Goal: Information Seeking & Learning: Learn about a topic

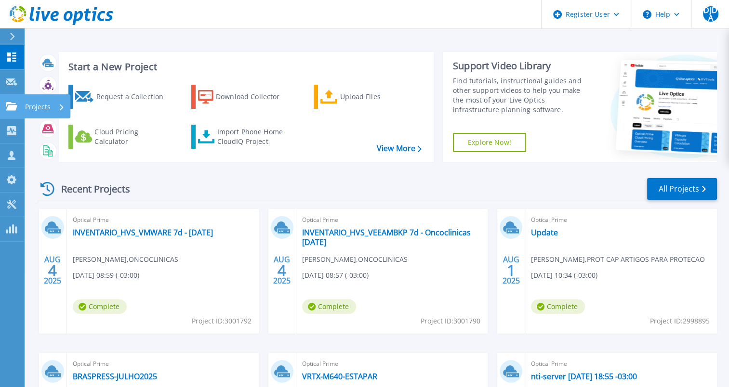
click at [44, 110] on p "Projects" at bounding box center [38, 106] width 26 height 25
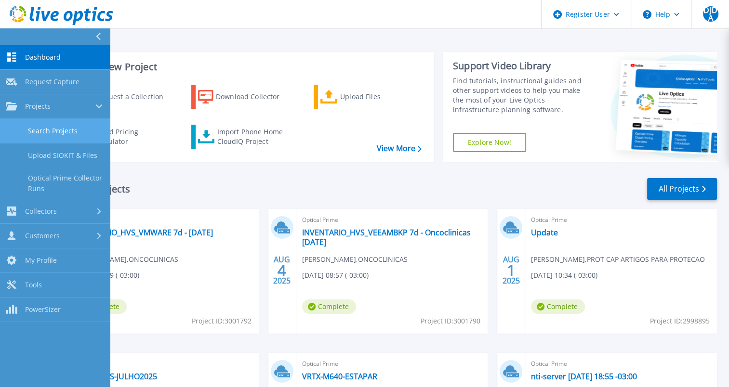
click at [84, 129] on link "Search Projects" at bounding box center [55, 131] width 110 height 25
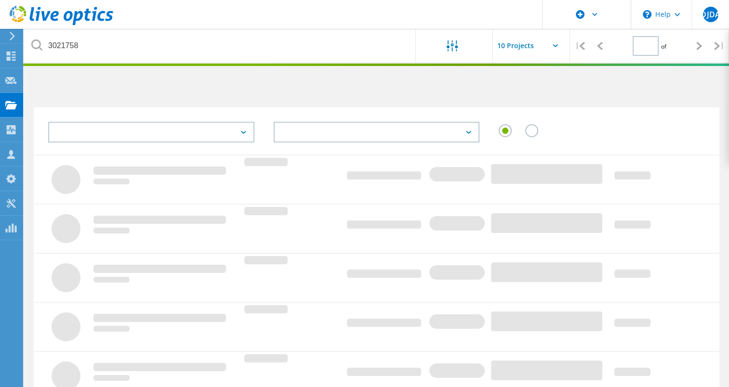
type input "1"
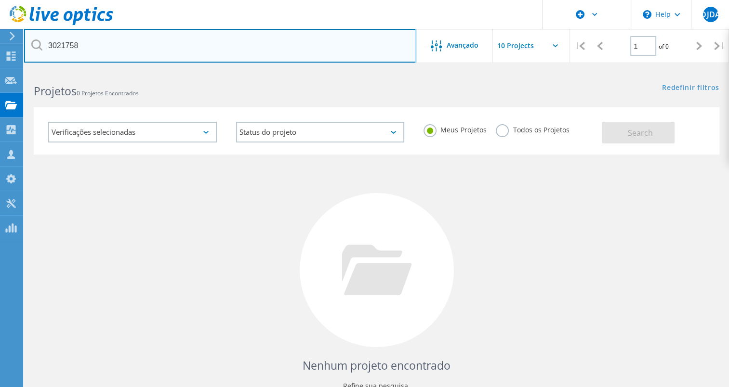
click at [131, 49] on input "3021758" at bounding box center [220, 46] width 392 height 34
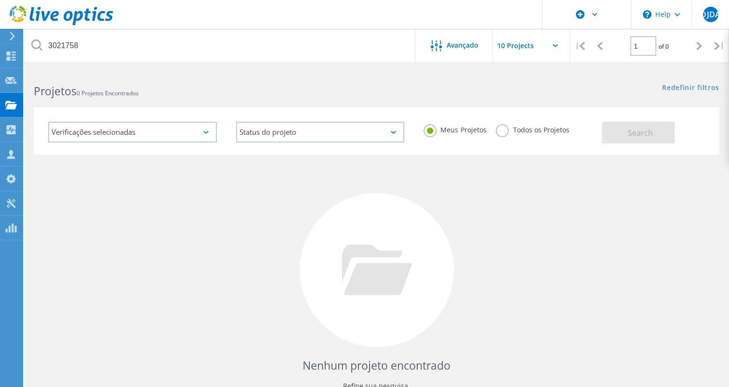
click at [499, 128] on label "Todos os Projetos" at bounding box center [531, 128] width 73 height 9
click at [0, 0] on input "Todos os Projetos" at bounding box center [0, 0] width 0 height 0
click at [628, 144] on div "Verificações selecionadas Status do projeto Em andamento Concluído Publicado em…" at bounding box center [376, 130] width 685 height 47
click at [627, 133] on span "Search" at bounding box center [639, 133] width 25 height 11
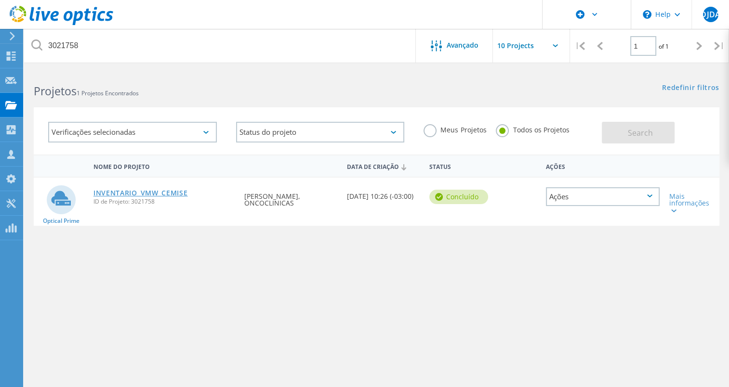
click at [158, 193] on link "INVENTARIO_VMW_CEMISE" at bounding box center [140, 193] width 94 height 7
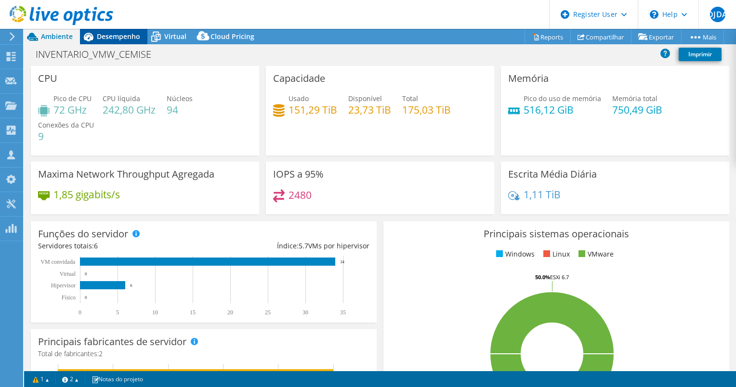
click at [129, 36] on span "Desempenho" at bounding box center [118, 36] width 43 height 9
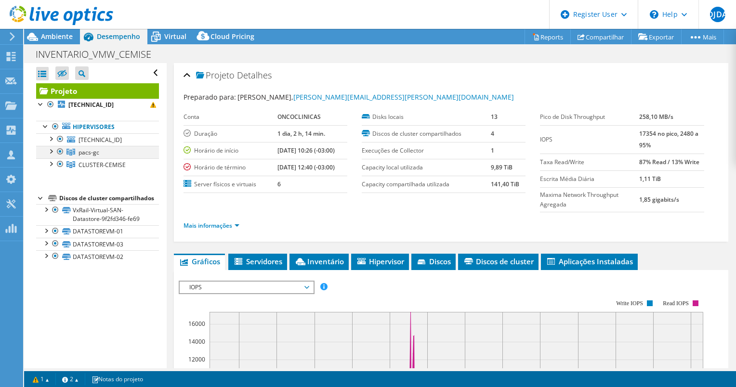
click at [50, 150] on div at bounding box center [51, 151] width 10 height 10
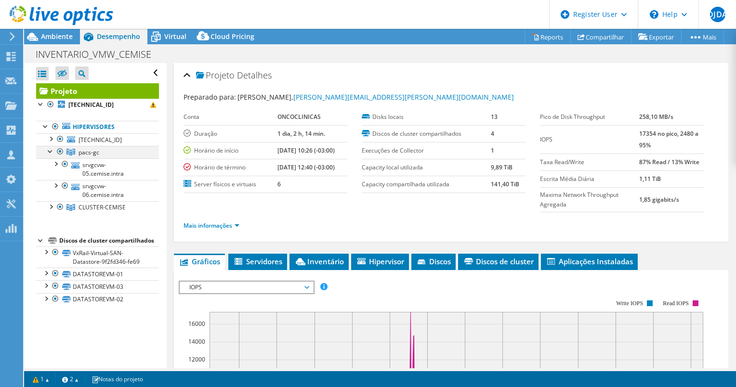
click at [50, 150] on div at bounding box center [51, 151] width 10 height 10
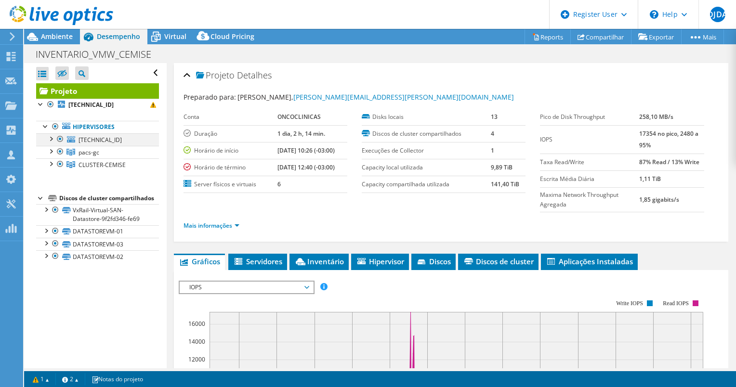
click at [52, 138] on div at bounding box center [51, 138] width 10 height 10
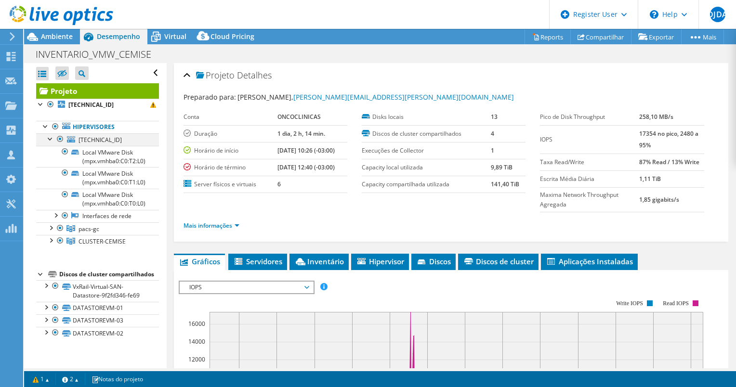
click at [52, 138] on div at bounding box center [51, 138] width 10 height 10
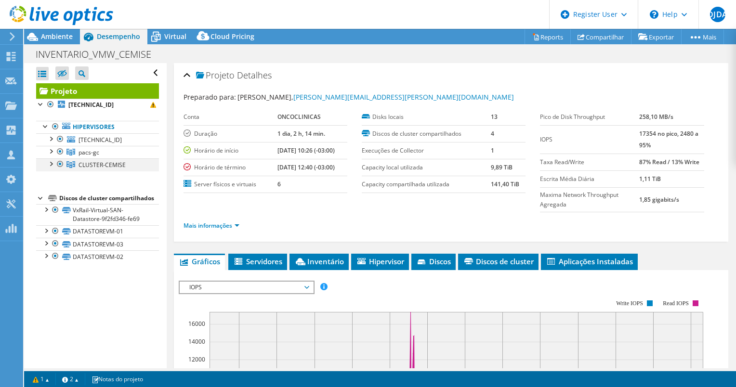
click at [51, 165] on div at bounding box center [51, 163] width 10 height 10
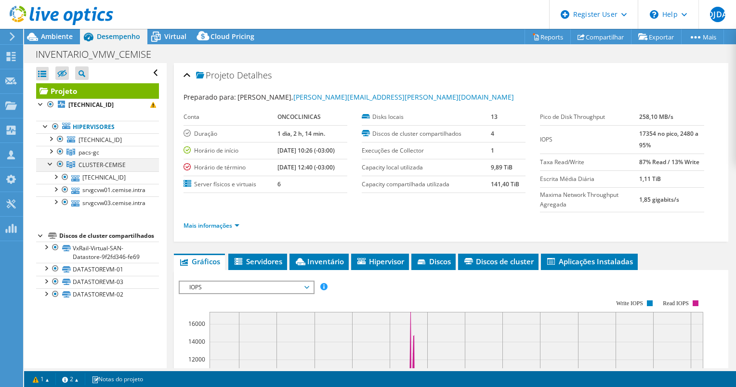
click at [51, 165] on div at bounding box center [51, 163] width 10 height 10
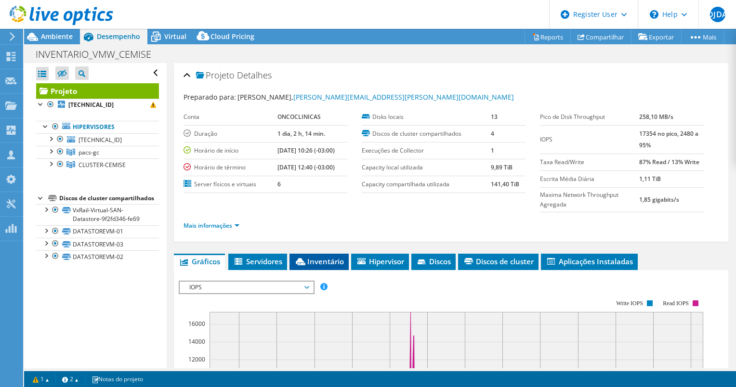
click at [300, 258] on icon at bounding box center [301, 261] width 10 height 7
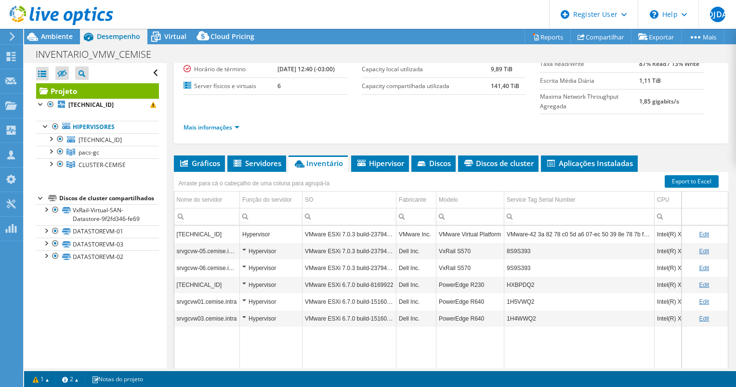
scroll to position [102, 0]
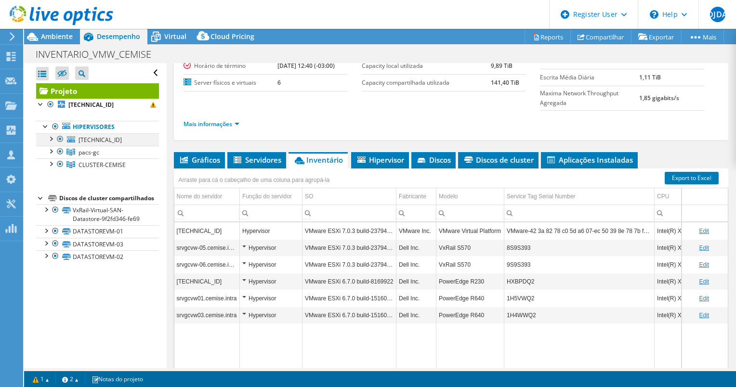
click at [62, 137] on div at bounding box center [60, 139] width 10 height 12
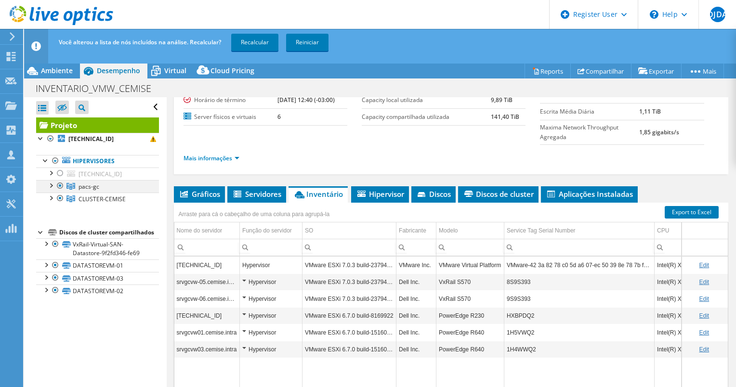
click at [60, 182] on div at bounding box center [60, 186] width 10 height 12
click at [247, 49] on link "Recalcular" at bounding box center [254, 42] width 47 height 17
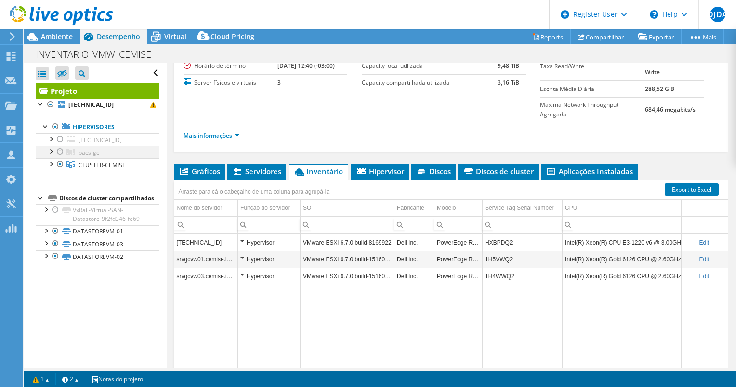
click at [61, 153] on div at bounding box center [60, 152] width 10 height 12
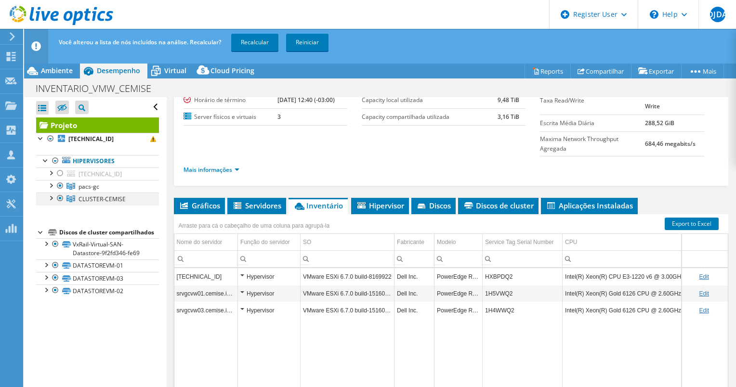
click at [62, 200] on div at bounding box center [60, 199] width 10 height 12
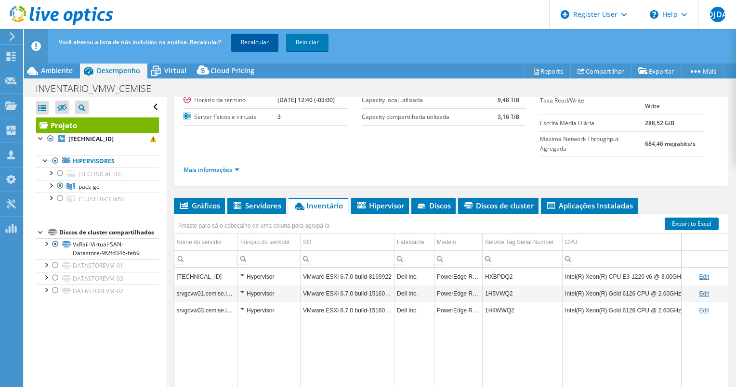
click at [257, 42] on link "Recalcular" at bounding box center [254, 42] width 47 height 17
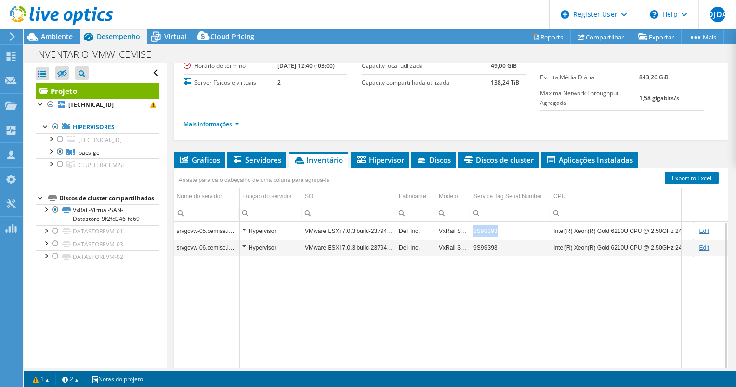
copy td "8S9S393"
drag, startPoint x: 501, startPoint y: 227, endPoint x: 473, endPoint y: 227, distance: 27.9
click at [473, 227] on td "8S9S393" at bounding box center [511, 230] width 80 height 17
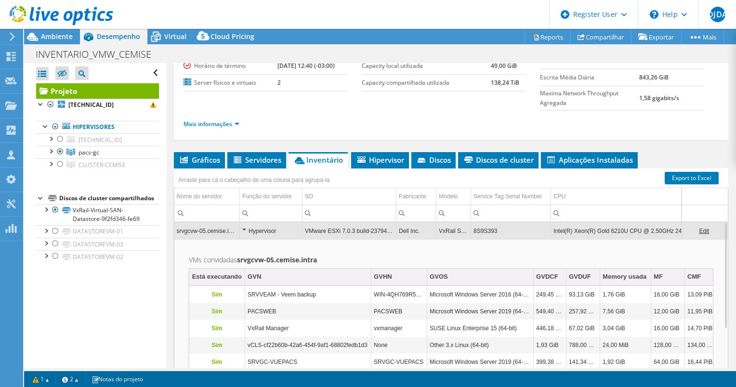
click at [317, 231] on td "VMware ESXi 7.0.3 build-23794027" at bounding box center [349, 230] width 94 height 17
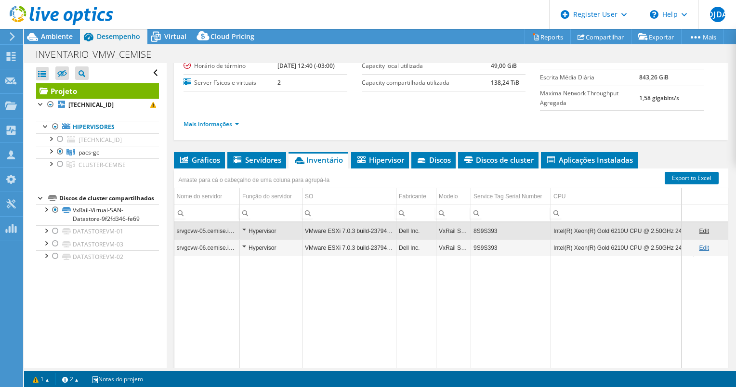
click at [322, 277] on td "Data grid" at bounding box center [349, 314] width 94 height 117
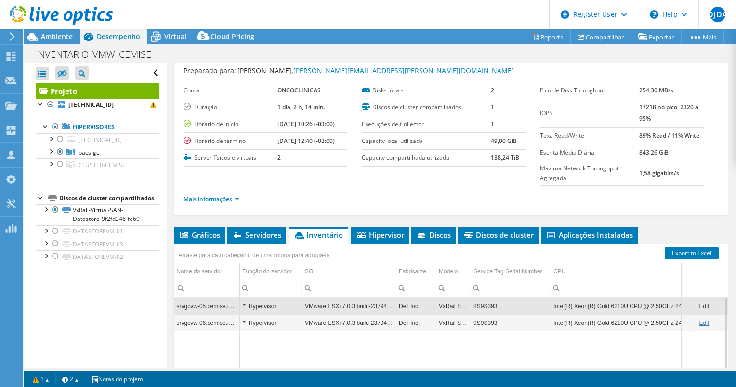
scroll to position [0, 0]
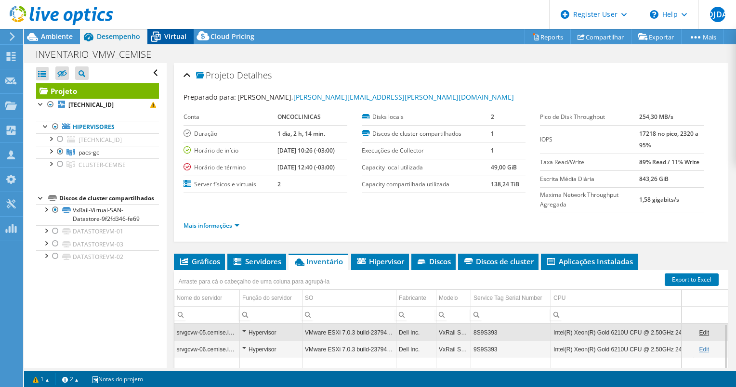
click at [168, 34] on span "Virtual" at bounding box center [175, 36] width 22 height 9
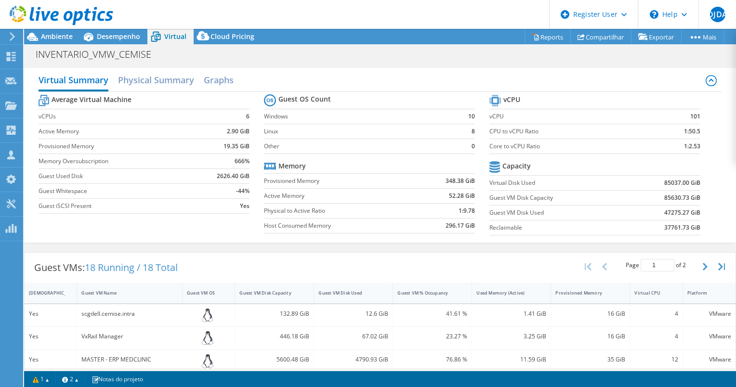
click at [664, 213] on b "47275.27 GiB" at bounding box center [682, 213] width 36 height 10
drag, startPoint x: 657, startPoint y: 212, endPoint x: 664, endPoint y: 212, distance: 7.2
click at [664, 212] on td "47275.27 GiB" at bounding box center [663, 212] width 73 height 15
click at [40, 39] on icon at bounding box center [32, 36] width 17 height 17
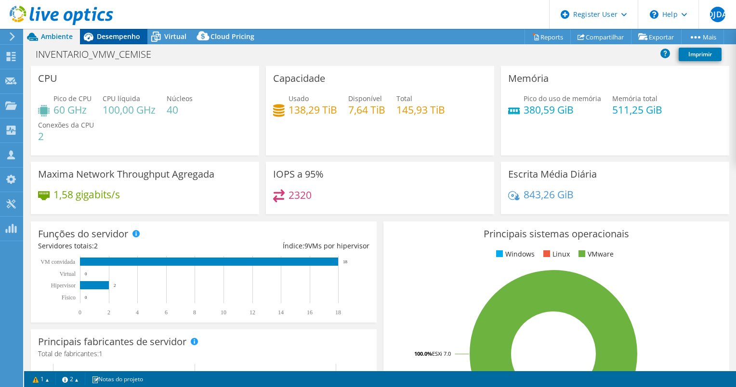
click at [126, 35] on span "Desempenho" at bounding box center [118, 36] width 43 height 9
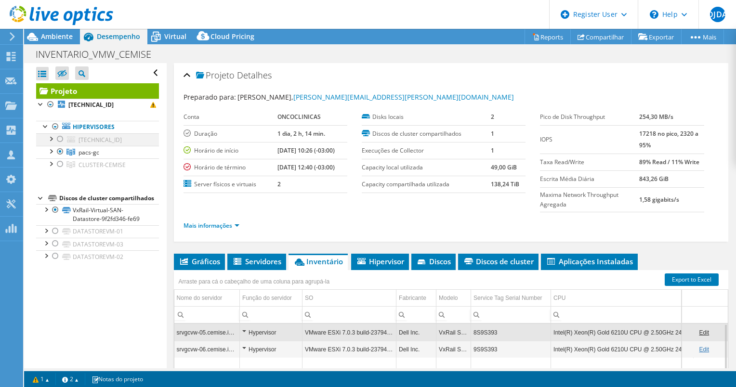
click at [62, 139] on div at bounding box center [60, 139] width 10 height 12
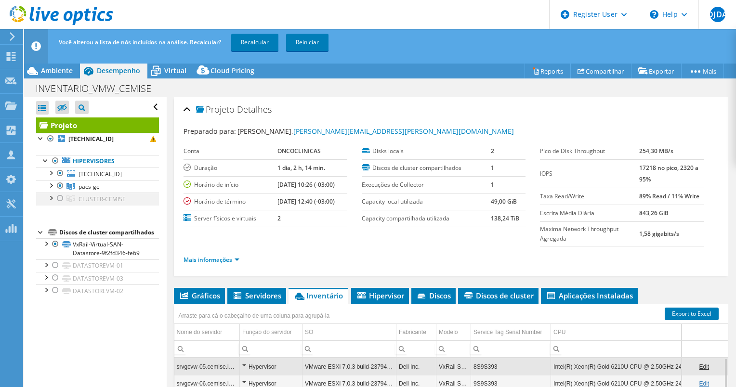
click at [58, 198] on div at bounding box center [60, 199] width 10 height 12
click at [248, 40] on link "Recalcular" at bounding box center [254, 42] width 47 height 17
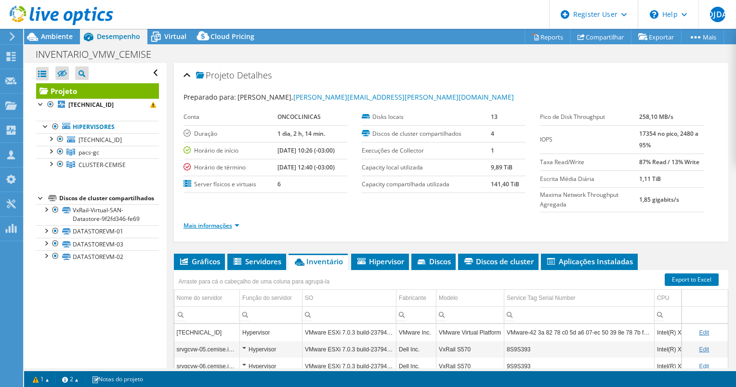
click at [235, 223] on link "Mais informações" at bounding box center [211, 225] width 56 height 8
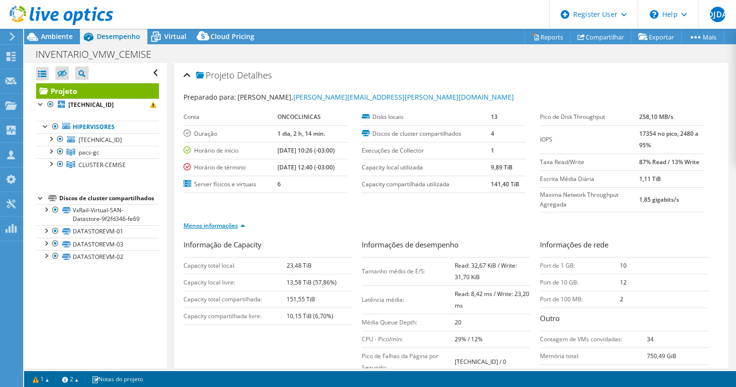
click at [243, 222] on link "Menos informações" at bounding box center [214, 225] width 62 height 8
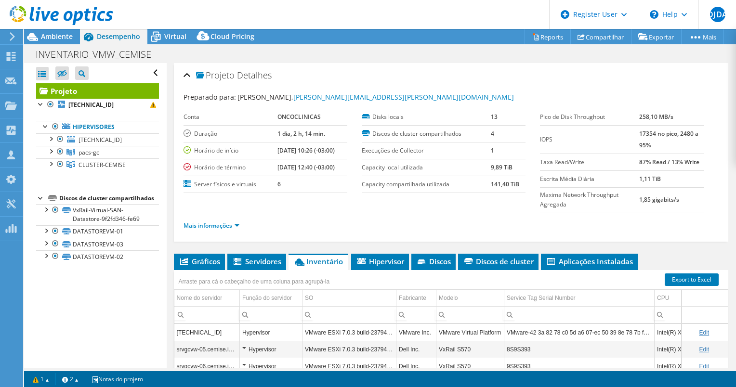
click at [499, 218] on ul "Mais informações" at bounding box center [450, 224] width 535 height 13
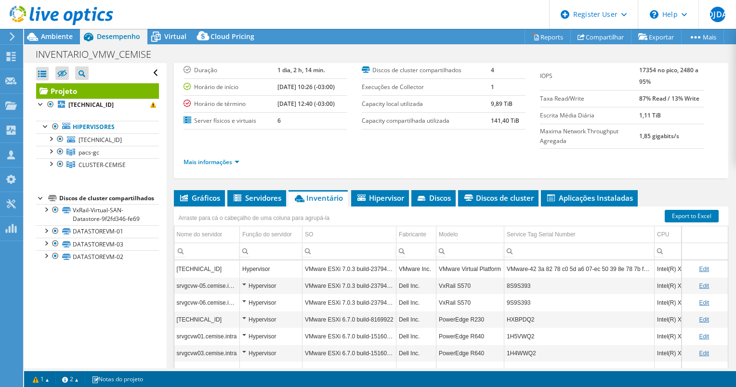
scroll to position [65, 0]
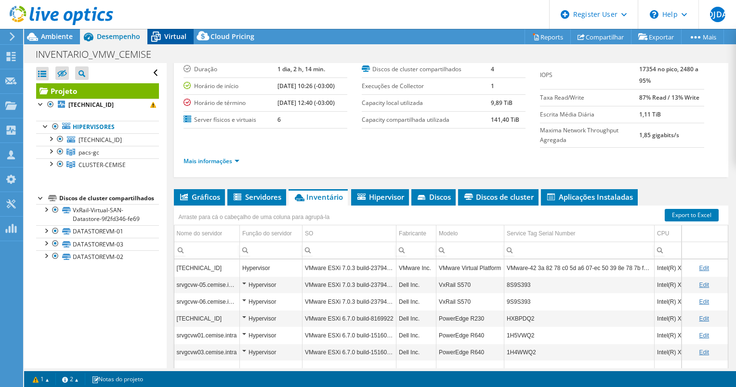
click at [162, 37] on icon at bounding box center [155, 36] width 17 height 17
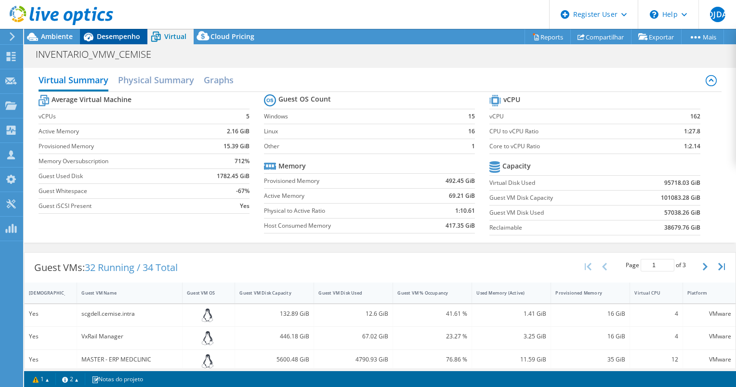
click at [119, 39] on span "Desempenho" at bounding box center [118, 36] width 43 height 9
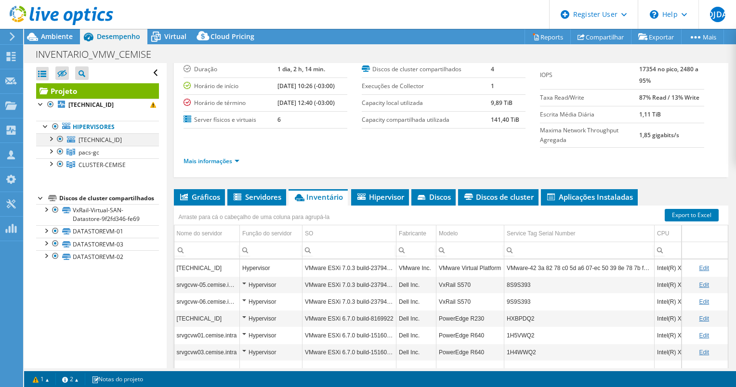
click at [62, 139] on div at bounding box center [60, 139] width 10 height 12
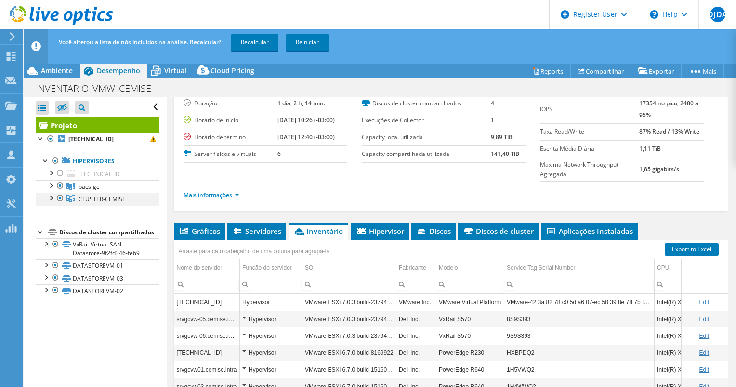
click at [58, 198] on div at bounding box center [60, 199] width 10 height 12
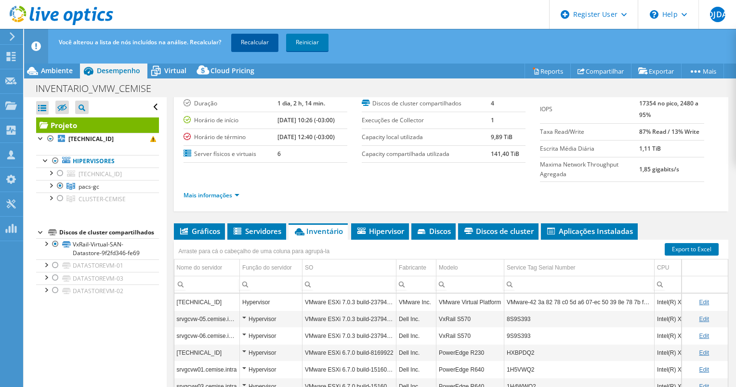
click at [248, 48] on link "Recalcular" at bounding box center [254, 42] width 47 height 17
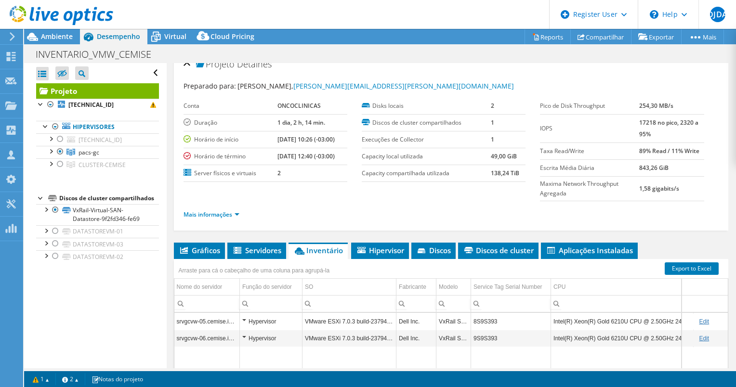
scroll to position [0, 0]
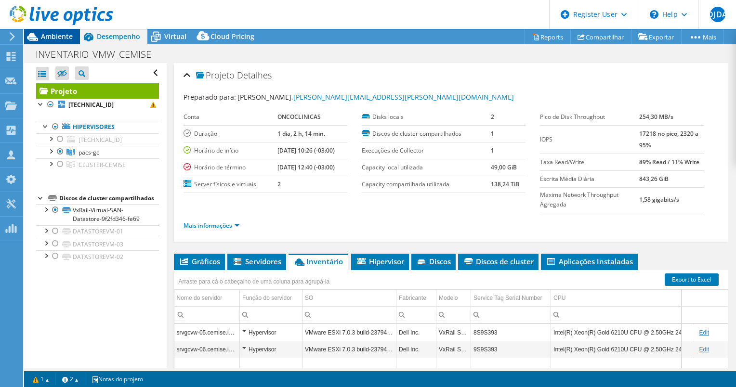
click at [50, 32] on span "Ambiente" at bounding box center [57, 36] width 32 height 9
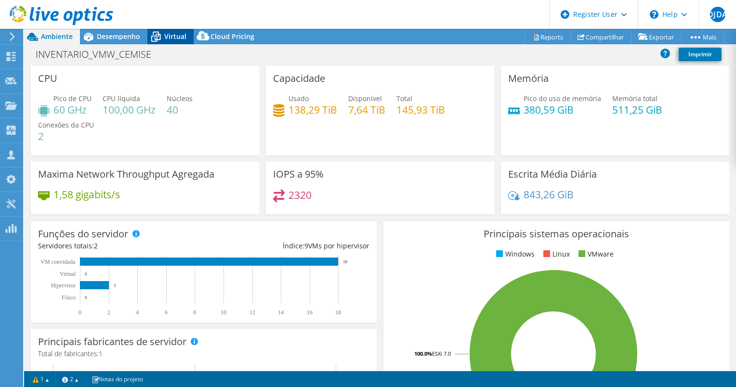
click at [176, 32] on span "Virtual" at bounding box center [175, 36] width 22 height 9
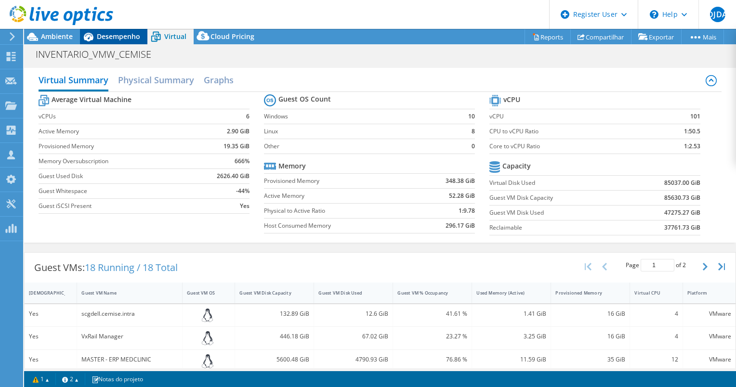
click at [121, 37] on span "Desempenho" at bounding box center [118, 36] width 43 height 9
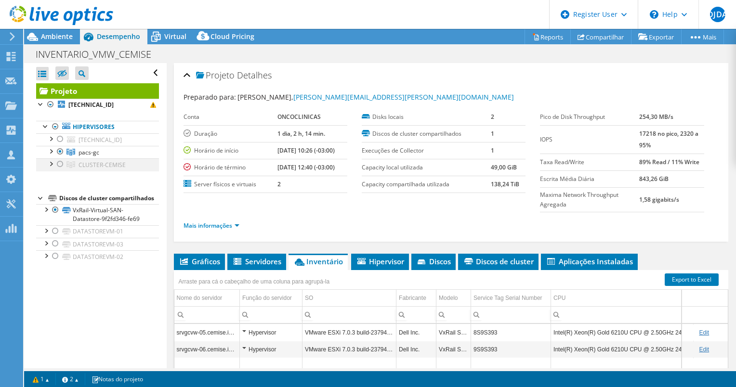
click at [60, 159] on div at bounding box center [60, 164] width 10 height 12
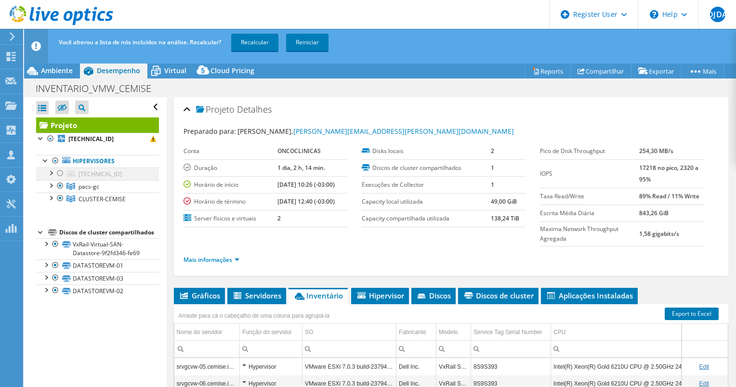
click at [58, 171] on div at bounding box center [60, 174] width 10 height 12
click at [255, 41] on link "Recalcular" at bounding box center [254, 42] width 47 height 17
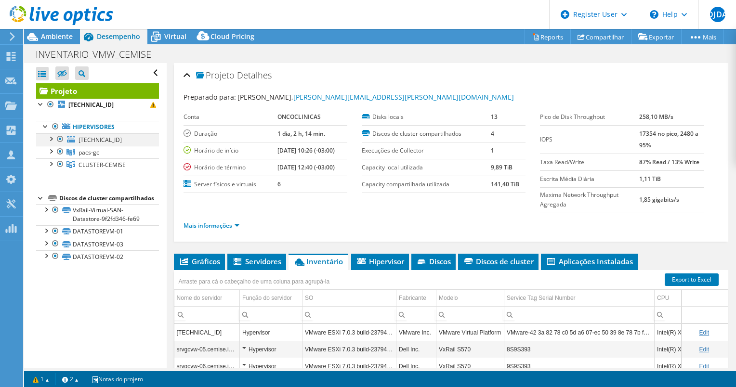
click at [60, 139] on div at bounding box center [60, 139] width 10 height 12
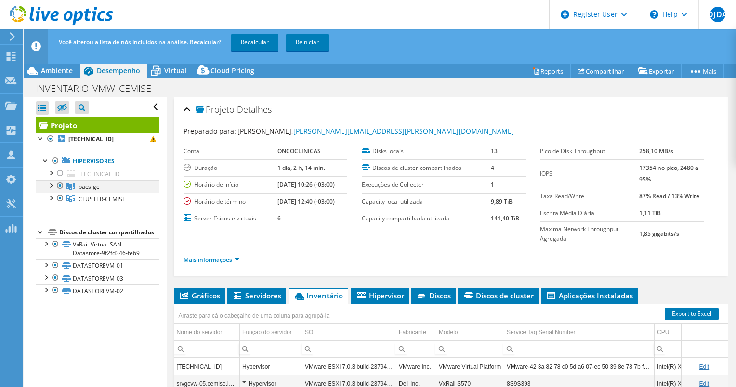
click at [57, 188] on div at bounding box center [60, 186] width 10 height 12
click at [265, 48] on link "Recalcular" at bounding box center [254, 42] width 47 height 17
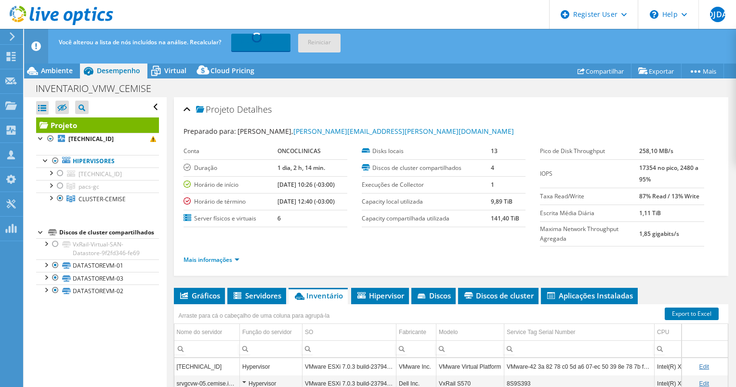
click at [265, 48] on link "Recalculando..." at bounding box center [260, 42] width 59 height 17
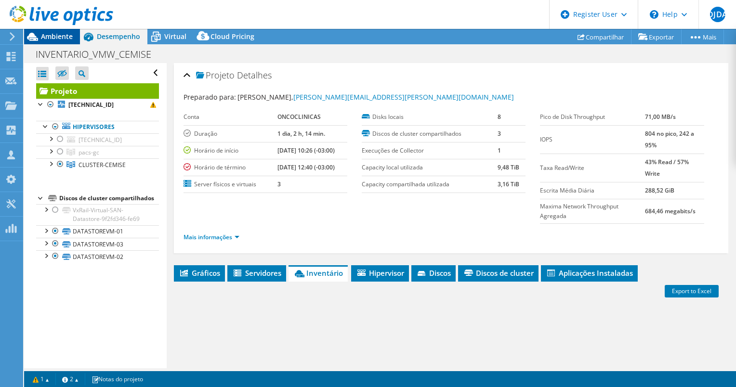
click at [60, 37] on span "Ambiente" at bounding box center [57, 36] width 32 height 9
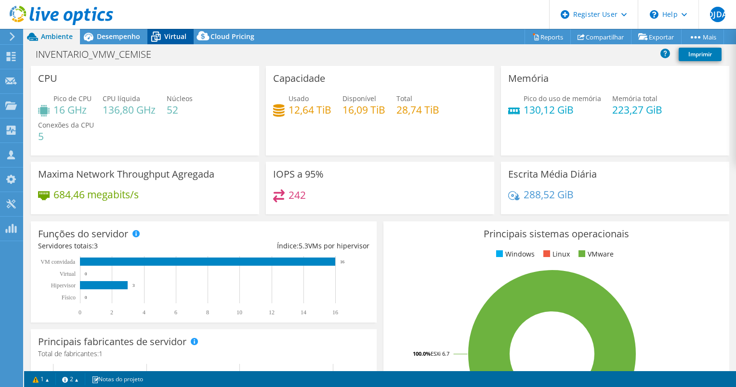
click at [168, 40] on span "Virtual" at bounding box center [175, 36] width 22 height 9
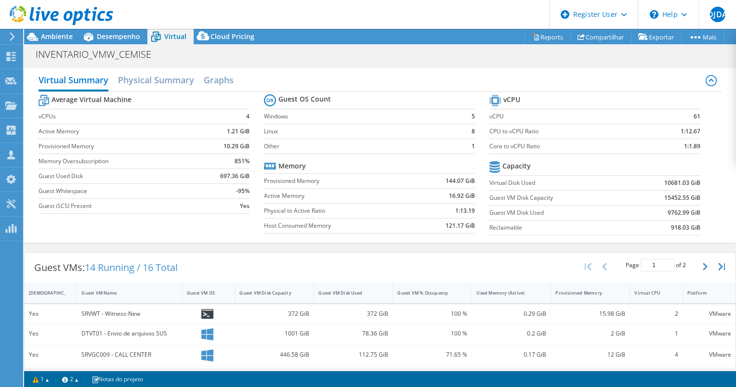
select select "USD"
click at [58, 35] on span "Ambiente" at bounding box center [57, 36] width 32 height 9
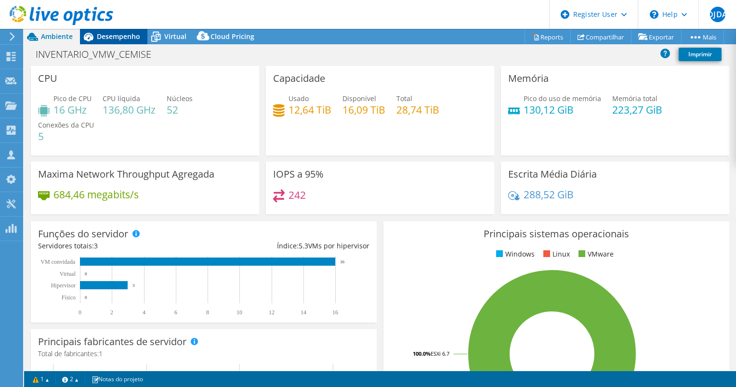
click at [116, 39] on span "Desempenho" at bounding box center [118, 36] width 43 height 9
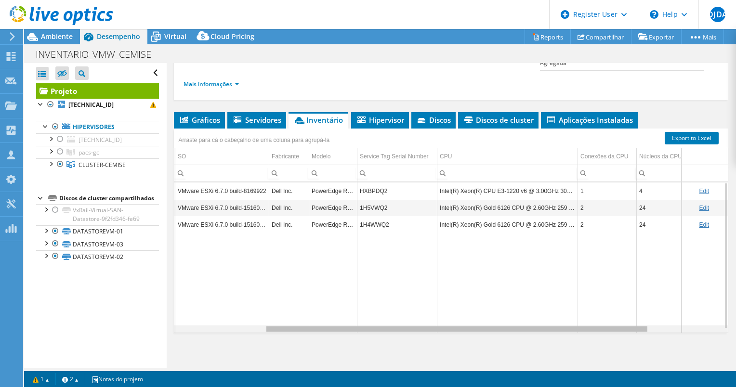
scroll to position [0, 130]
drag, startPoint x: 479, startPoint y: 327, endPoint x: 582, endPoint y: 326, distance: 103.1
click at [582, 326] on body "DJDA Usuário Dell Diego [PERSON_NAME] [EMAIL_ADDRESS][DOMAIN_NAME] Dell My Prof…" at bounding box center [368, 193] width 736 height 387
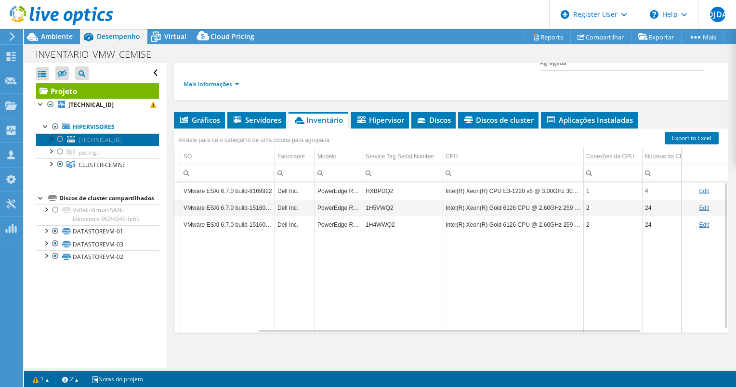
click at [94, 141] on span "[TECHNICAL_ID]" at bounding box center [99, 140] width 43 height 8
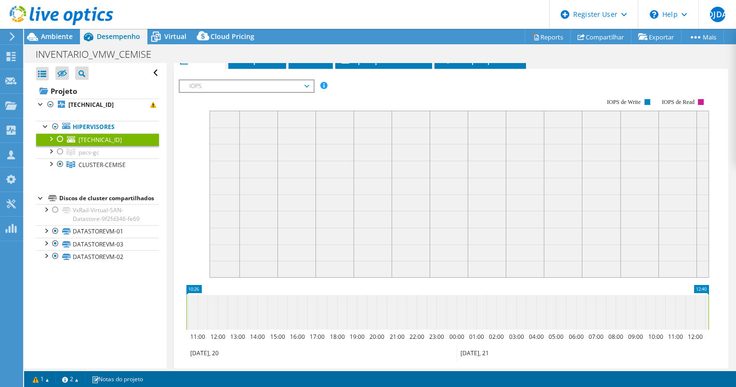
click at [60, 140] on div at bounding box center [60, 139] width 10 height 12
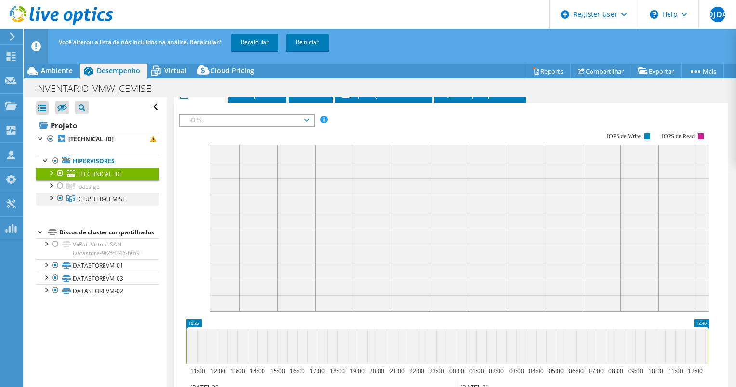
click at [58, 200] on div at bounding box center [60, 199] width 10 height 12
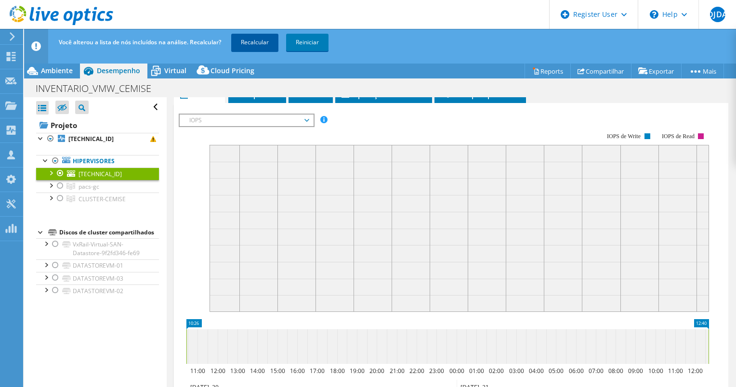
click at [260, 41] on link "Recalcular" at bounding box center [254, 42] width 47 height 17
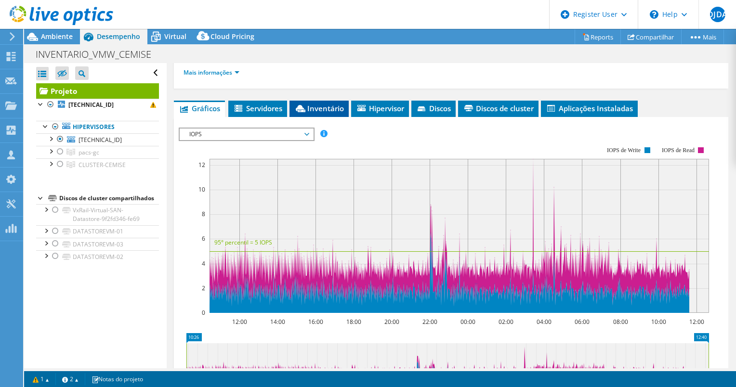
click at [327, 107] on span "Inventário" at bounding box center [319, 109] width 50 height 10
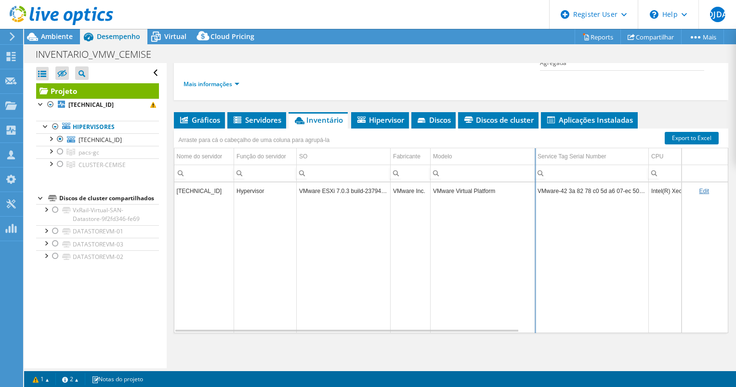
drag, startPoint x: 498, startPoint y: 154, endPoint x: 535, endPoint y: 148, distance: 38.0
click at [535, 148] on div "Arraste para cá o cabeçalho de [PERSON_NAME] para agrupá-la Nome do servidor Fu…" at bounding box center [451, 231] width 554 height 205
drag, startPoint x: 535, startPoint y: 156, endPoint x: 504, endPoint y: 153, distance: 31.9
click at [504, 153] on div "Arraste para cá o cabeçalho de [PERSON_NAME] para agrupá-la Nome do servidor Fu…" at bounding box center [451, 231] width 554 height 205
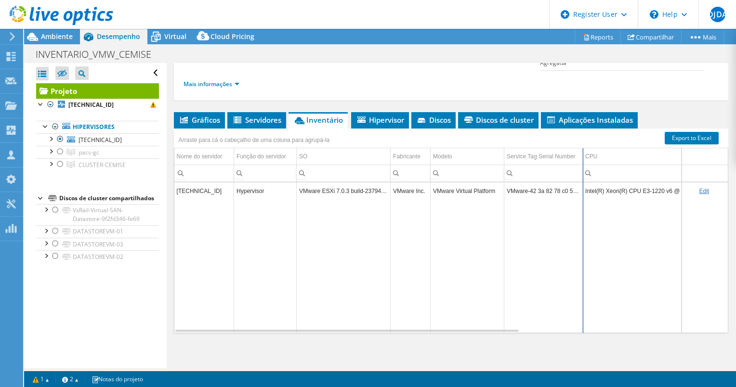
drag, startPoint x: 649, startPoint y: 152, endPoint x: 583, endPoint y: 154, distance: 65.5
click at [583, 154] on div "Arraste para cá o cabeçalho de [PERSON_NAME] para agrupá-la Nome do servidor Fu…" at bounding box center [451, 231] width 554 height 205
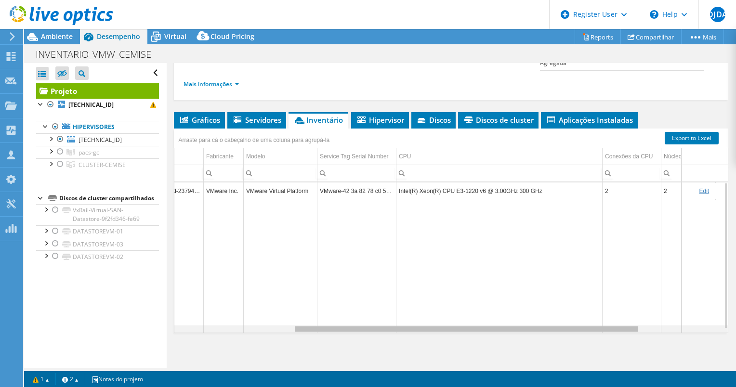
scroll to position [0, 183]
drag, startPoint x: 374, startPoint y: 327, endPoint x: 501, endPoint y: 329, distance: 127.1
click at [501, 329] on body "DJDA Usuário Dell Diego [PERSON_NAME] [EMAIL_ADDRESS][DOMAIN_NAME] Dell My Prof…" at bounding box center [368, 193] width 736 height 387
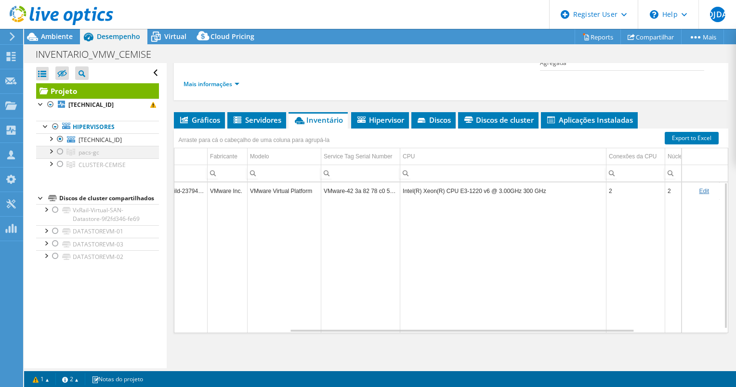
click at [57, 149] on div at bounding box center [60, 152] width 10 height 12
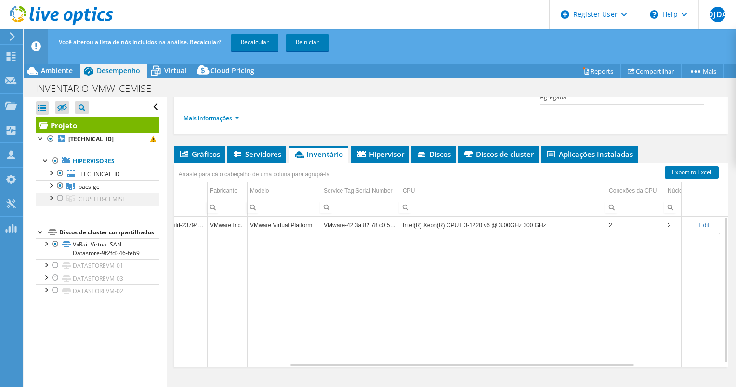
click at [61, 201] on div at bounding box center [60, 199] width 10 height 12
click at [256, 44] on link "Recalcular" at bounding box center [254, 42] width 47 height 17
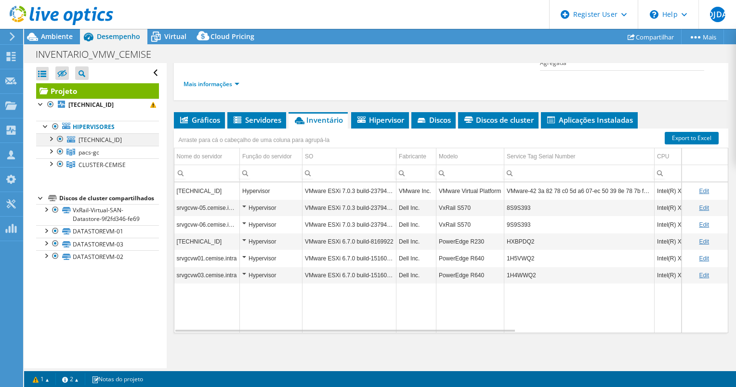
click at [52, 139] on div at bounding box center [51, 138] width 10 height 10
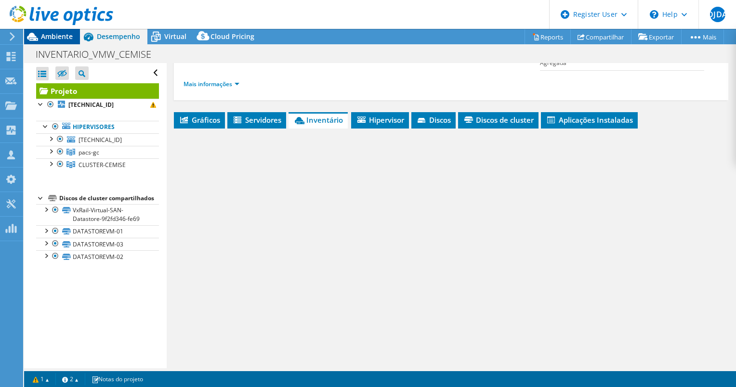
click at [64, 33] on span "Ambiente" at bounding box center [57, 36] width 32 height 9
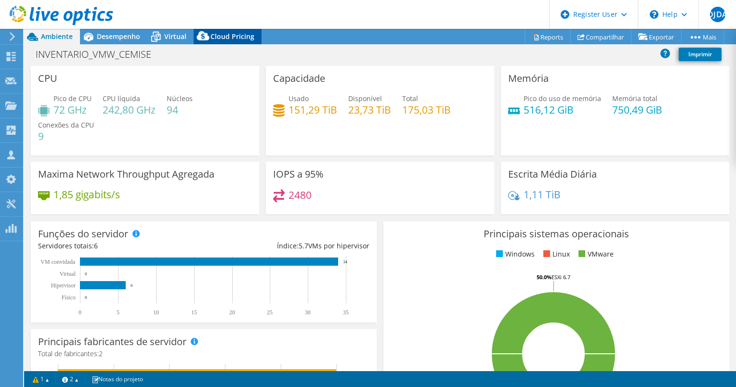
click at [194, 32] on icon at bounding box center [203, 37] width 19 height 19
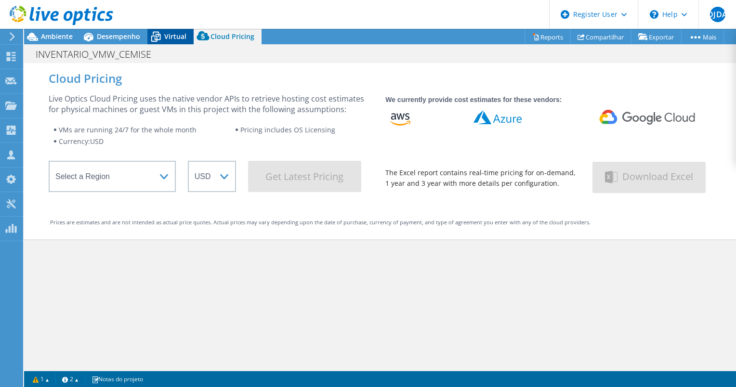
click at [183, 35] on span "Virtual" at bounding box center [175, 36] width 22 height 9
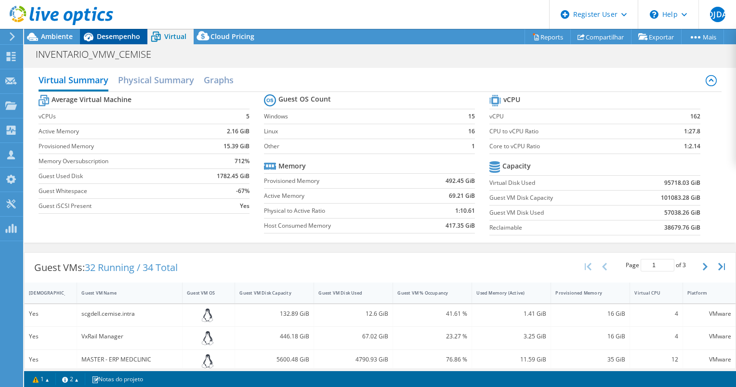
click at [129, 34] on span "Desempenho" at bounding box center [118, 36] width 43 height 9
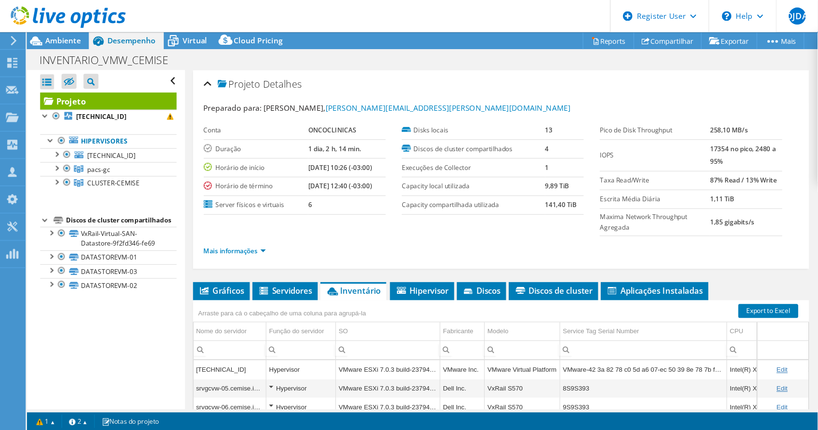
scroll to position [0, 0]
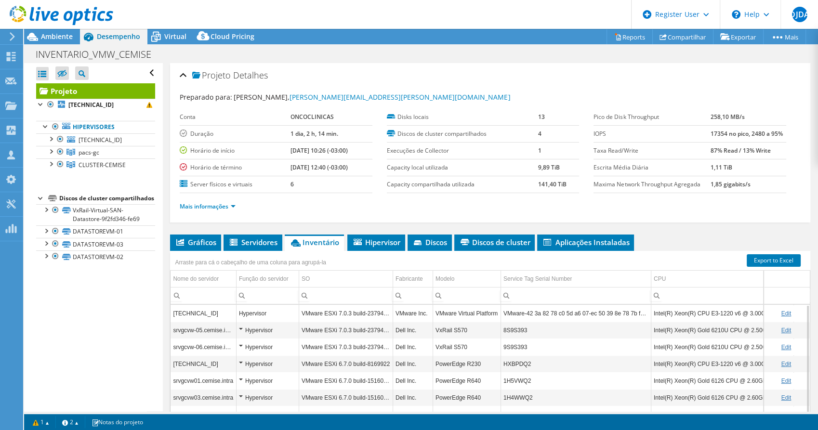
drag, startPoint x: 594, startPoint y: 24, endPoint x: 528, endPoint y: 86, distance: 91.3
click at [528, 86] on div "Projeto Detalhes Preparado para: [PERSON_NAME], [PERSON_NAME][EMAIL_ADDRESS][PE…" at bounding box center [490, 142] width 640 height 159
click at [540, 210] on ul "Mais informações" at bounding box center [490, 205] width 621 height 13
click at [234, 208] on link "Mais informações" at bounding box center [208, 206] width 56 height 8
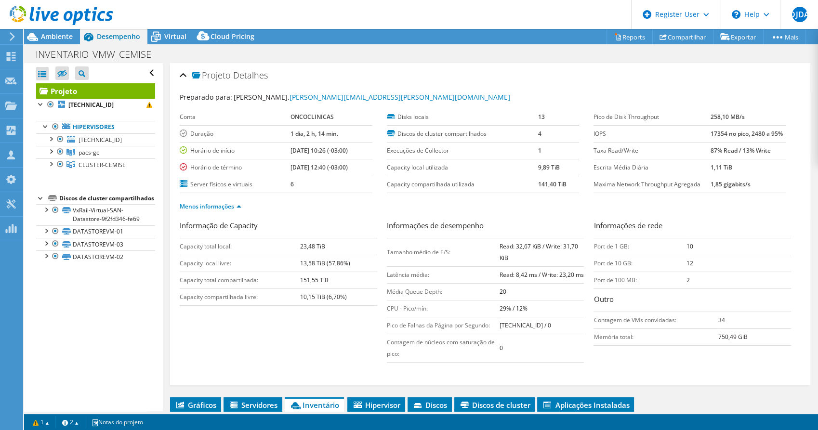
drag, startPoint x: 784, startPoint y: 0, endPoint x: 293, endPoint y: 337, distance: 595.8
click at [293, 337] on div "Informação de Capacity Capacity total local: 23,48 TiB Capacity local livre: 13…" at bounding box center [490, 293] width 621 height 147
click at [179, 70] on div "Projeto Detalhes Preparado para: [PERSON_NAME], [PERSON_NAME][EMAIL_ADDRESS][PE…" at bounding box center [490, 224] width 640 height 322
click at [183, 74] on div "Projeto Detalhes" at bounding box center [490, 75] width 621 height 21
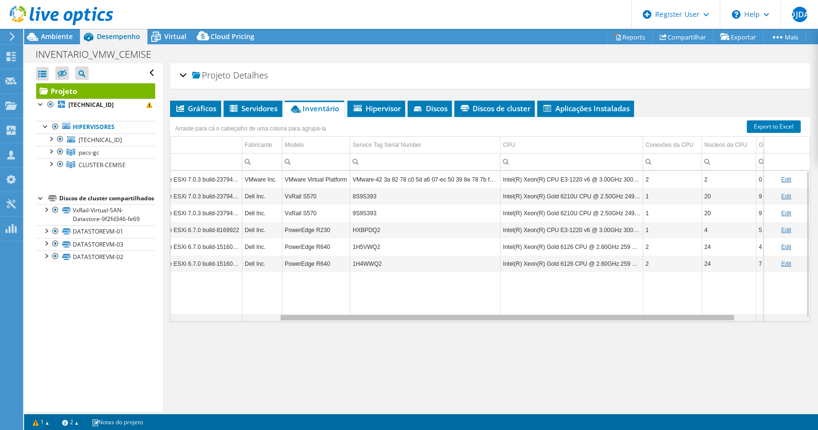
scroll to position [0, 155]
drag, startPoint x: 491, startPoint y: 318, endPoint x: 623, endPoint y: 334, distance: 132.4
click at [623, 334] on body "DJDA Usuário Dell Diego [PERSON_NAME] [EMAIL_ADDRESS][DOMAIN_NAME] Dell My Prof…" at bounding box center [409, 215] width 818 height 430
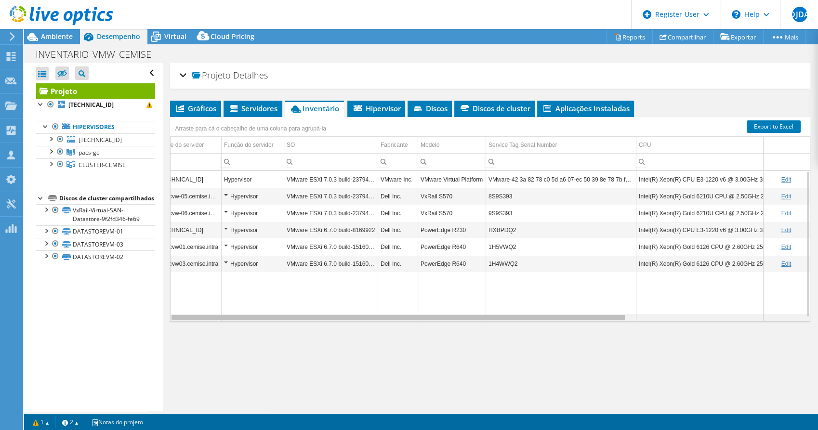
scroll to position [0, 0]
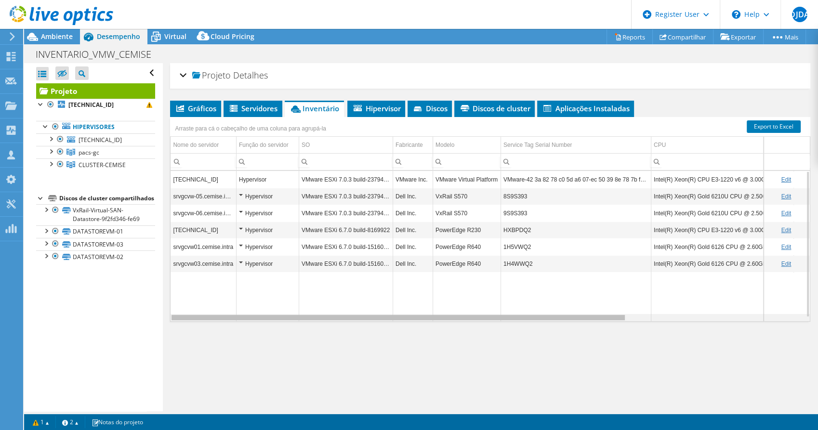
drag, startPoint x: 360, startPoint y: 317, endPoint x: 229, endPoint y: 307, distance: 131.4
click at [229, 307] on body "DJDA Usuário Dell Diego [PERSON_NAME] [EMAIL_ADDRESS][DOMAIN_NAME] Dell My Prof…" at bounding box center [409, 215] width 818 height 430
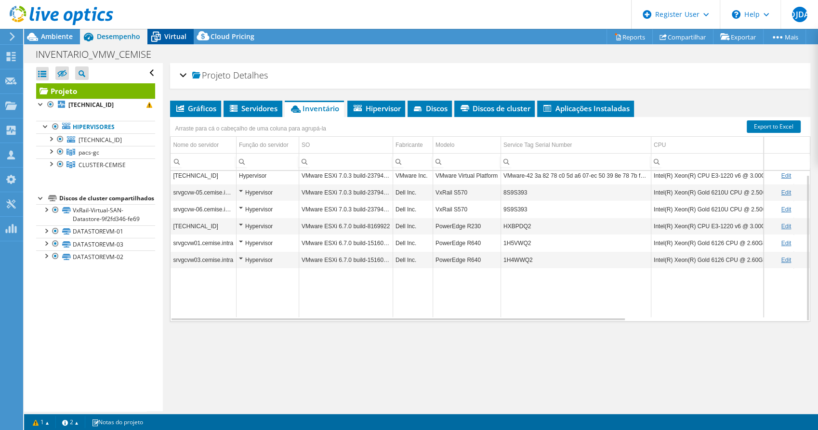
click at [166, 38] on span "Virtual" at bounding box center [175, 36] width 22 height 9
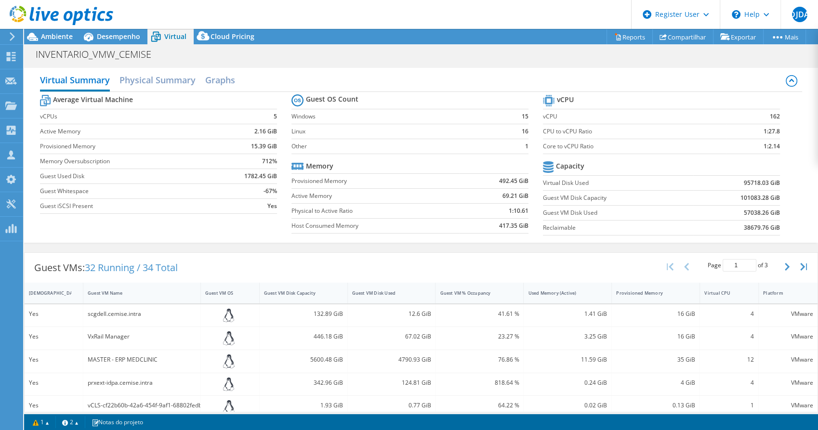
click at [597, 54] on div "INVENTARIO_VMW_CEMISE Imprimir" at bounding box center [421, 54] width 794 height 18
click at [62, 38] on span "Ambiente" at bounding box center [57, 36] width 32 height 9
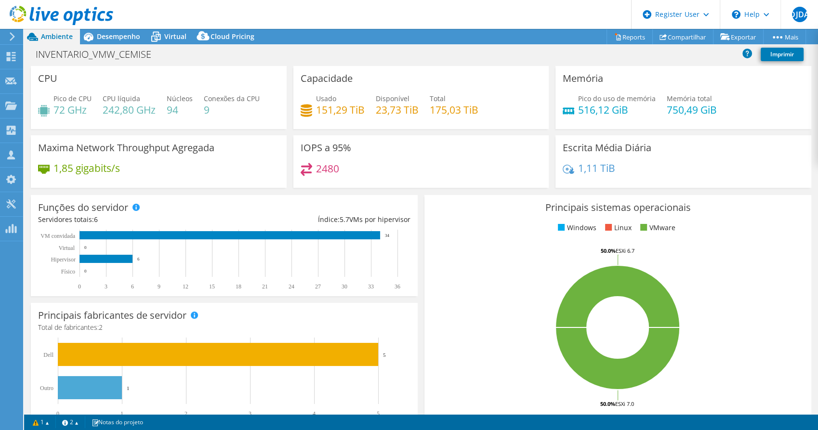
click at [62, 38] on span "Ambiente" at bounding box center [57, 36] width 32 height 9
click at [94, 35] on icon at bounding box center [88, 36] width 17 height 17
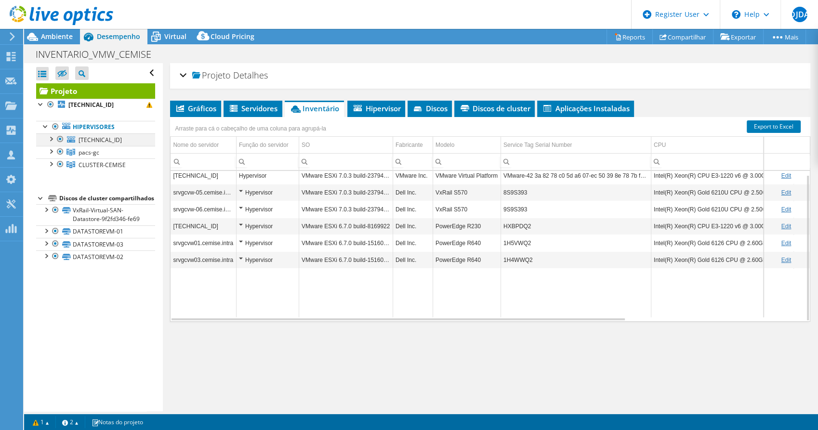
click at [57, 136] on div at bounding box center [60, 139] width 10 height 12
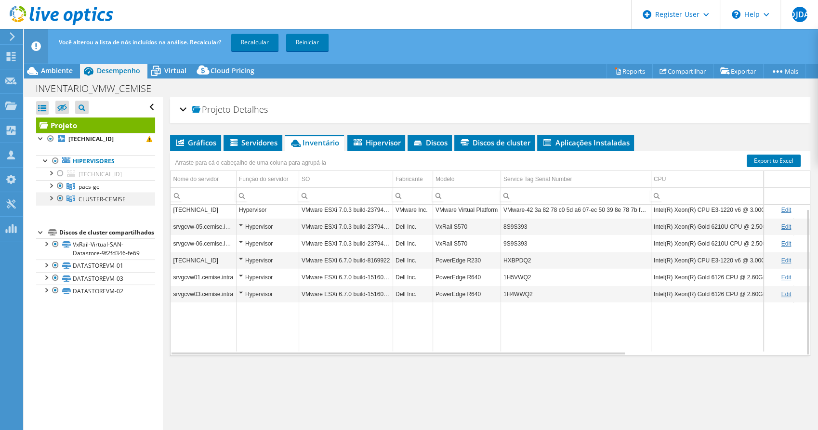
click at [62, 198] on div at bounding box center [60, 199] width 10 height 12
click at [246, 39] on link "Recalcular" at bounding box center [254, 42] width 47 height 17
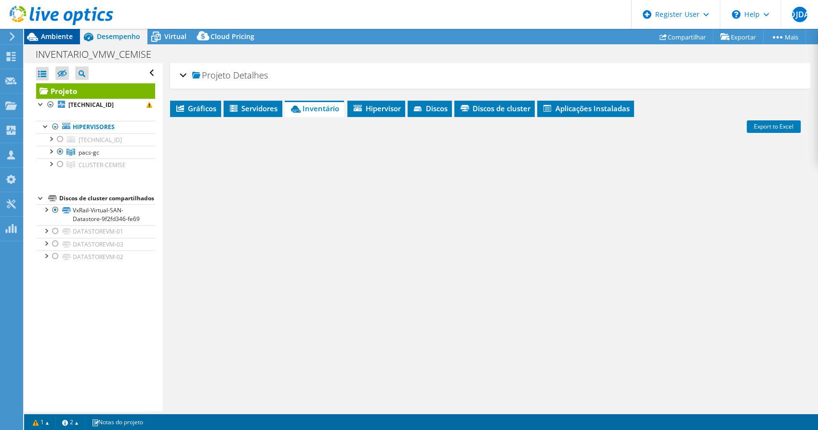
click at [58, 35] on span "Ambiente" at bounding box center [57, 36] width 32 height 9
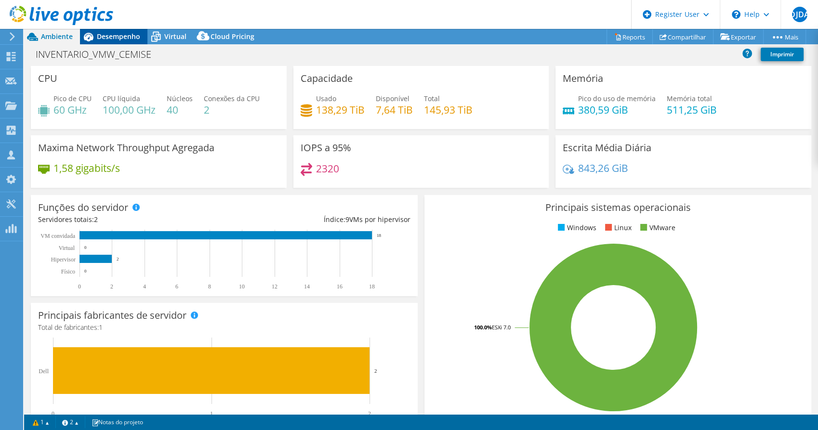
click at [130, 40] on span "Desempenho" at bounding box center [118, 36] width 43 height 9
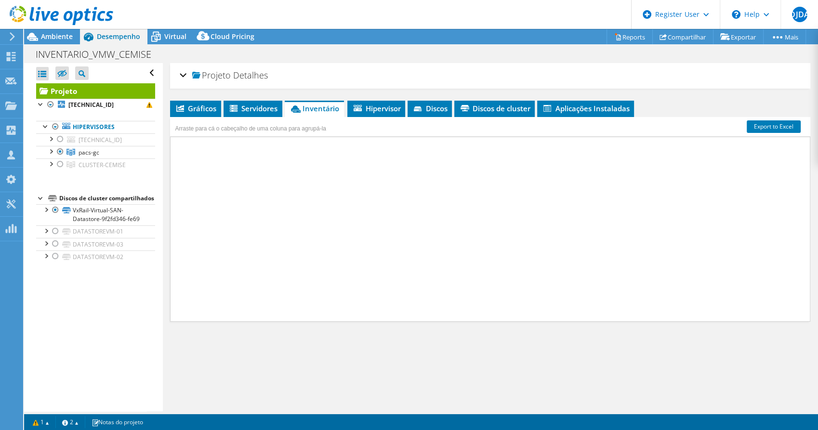
click at [182, 73] on div "Projeto Detalhes" at bounding box center [490, 75] width 621 height 21
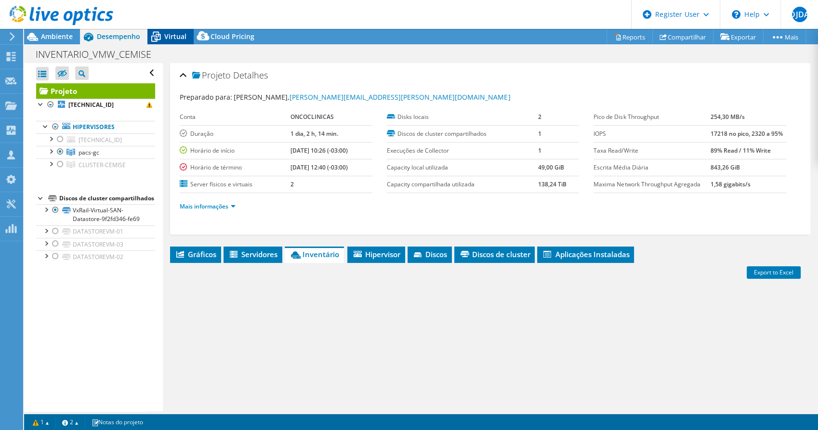
click at [168, 37] on span "Virtual" at bounding box center [175, 36] width 22 height 9
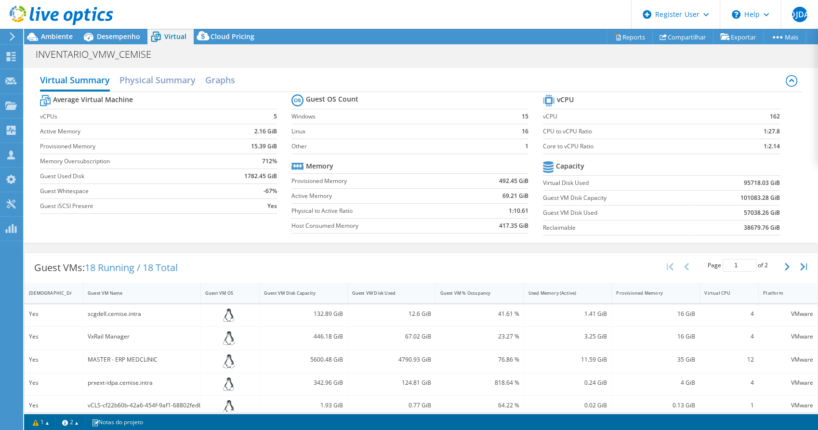
click at [735, 209] on div "Virtual Summary Physical Summary Graphs Average Virtual Machine vCPUs 5 Active …" at bounding box center [421, 155] width 794 height 175
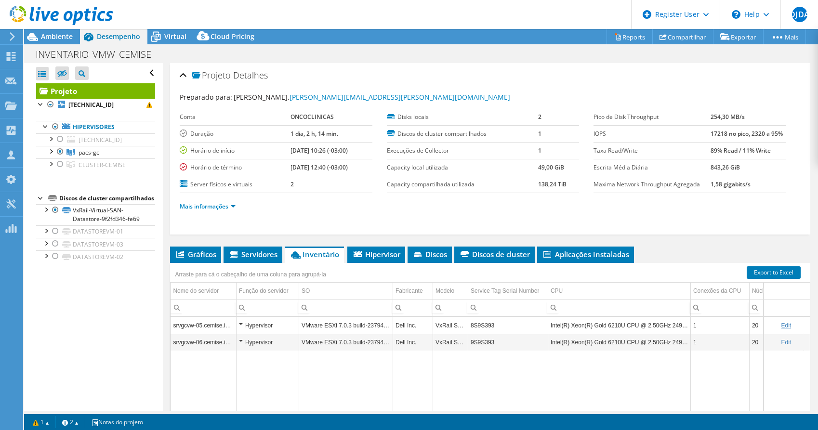
select select "USD"
click at [59, 141] on div at bounding box center [60, 139] width 10 height 12
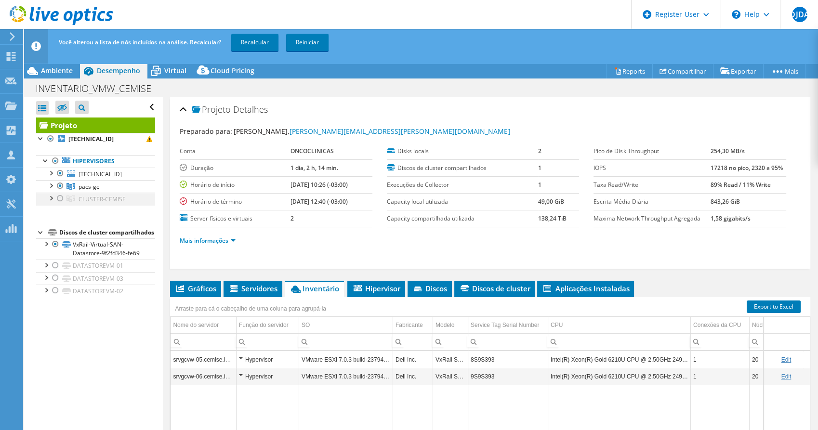
click at [62, 199] on div at bounding box center [60, 199] width 10 height 12
click at [253, 44] on link "Recalcular" at bounding box center [254, 42] width 47 height 17
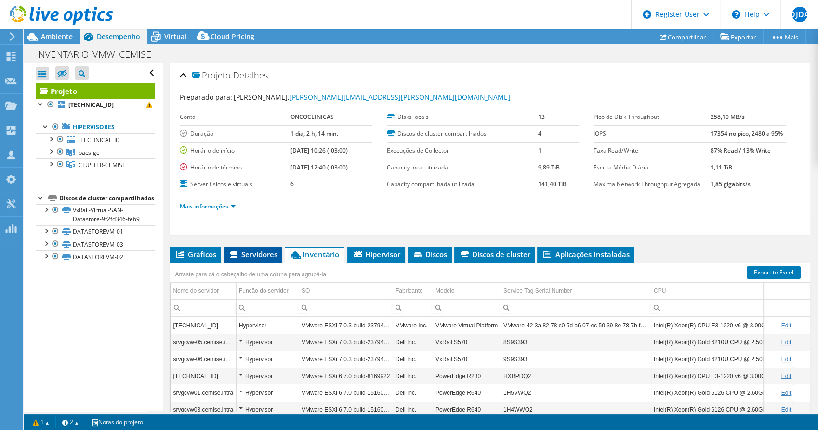
click at [266, 249] on span "Servidores" at bounding box center [252, 254] width 49 height 10
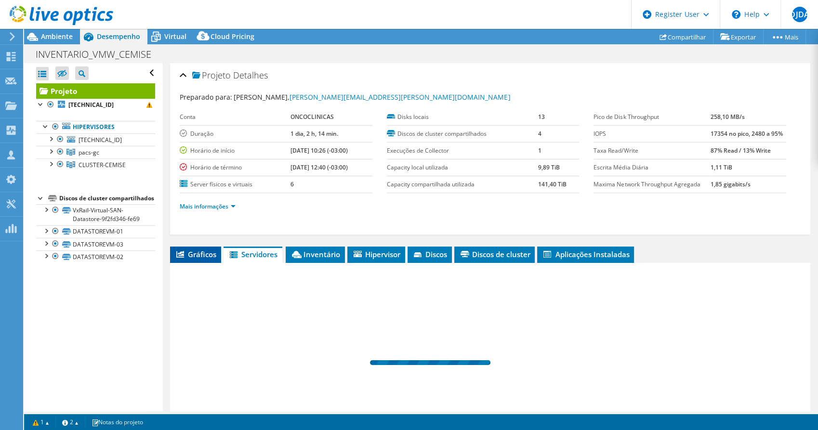
click at [203, 254] on span "Gráficos" at bounding box center [195, 254] width 41 height 10
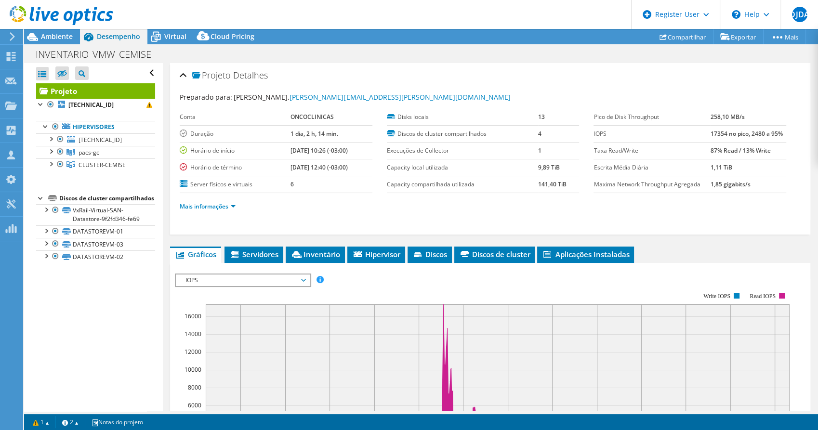
click at [529, 37] on div "Ações de projeto Ações de projeto Reports Compartilhar Exportar vSAN ReadyNode …" at bounding box center [421, 36] width 794 height 15
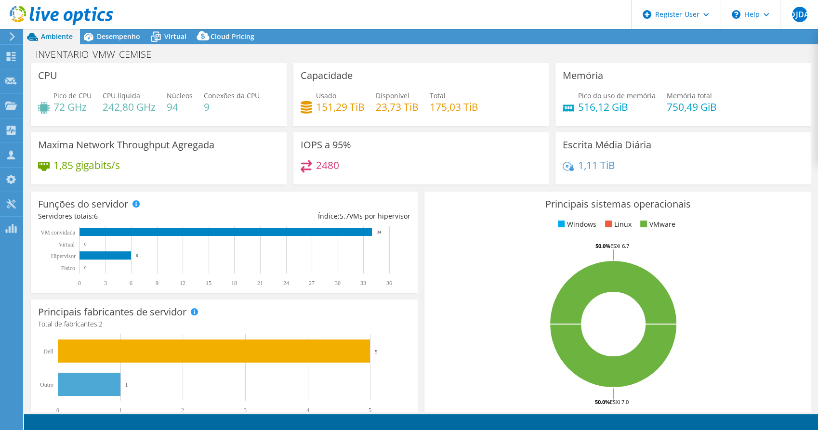
select select "USD"
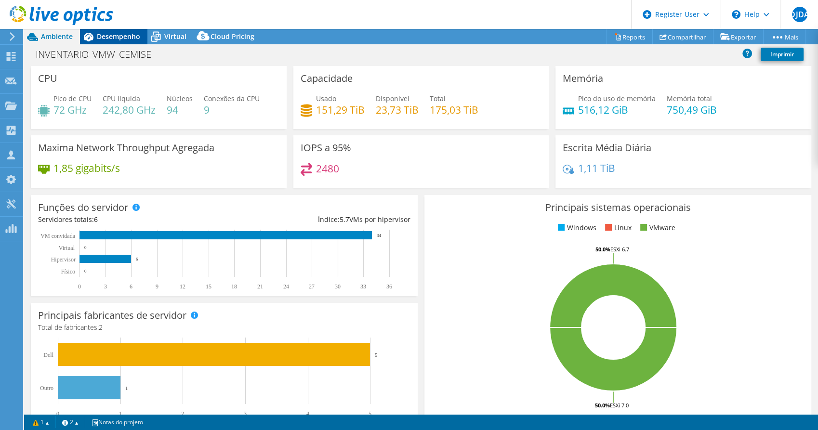
click at [118, 39] on span "Desempenho" at bounding box center [118, 36] width 43 height 9
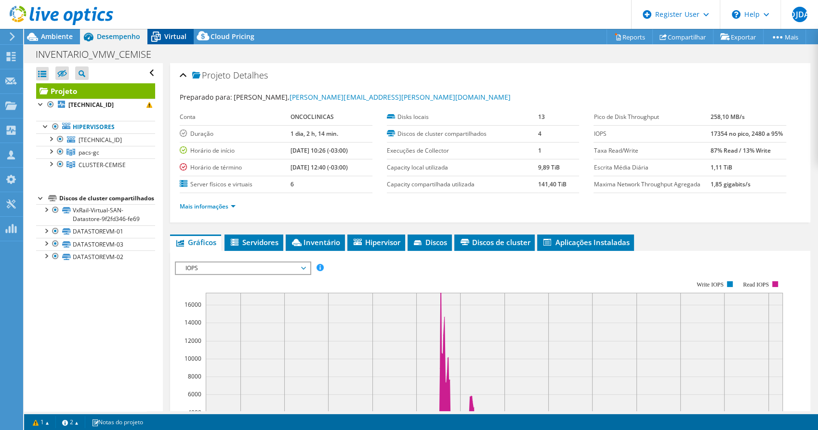
click at [158, 33] on icon at bounding box center [156, 33] width 6 height 3
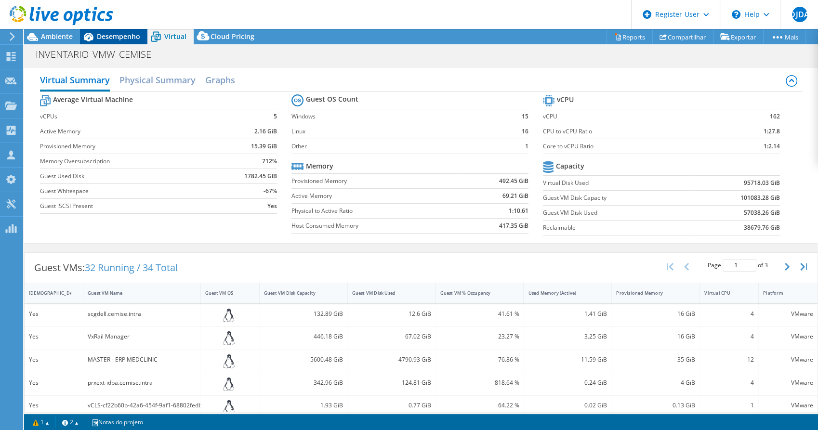
click at [123, 38] on span "Desempenho" at bounding box center [118, 36] width 43 height 9
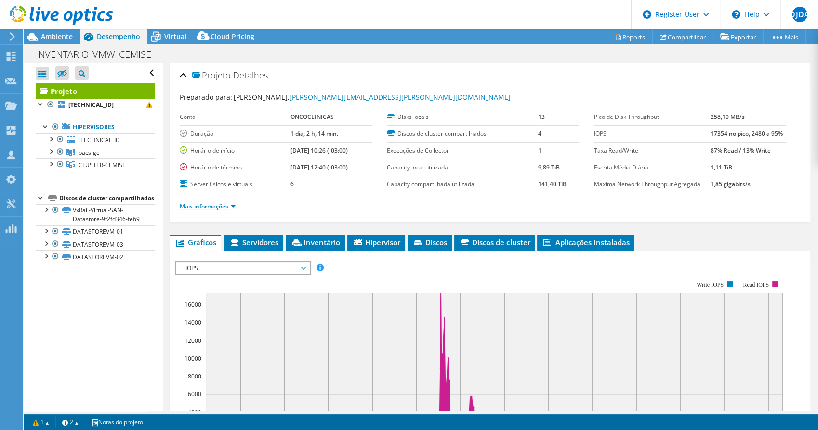
click at [233, 204] on link "Mais informações" at bounding box center [208, 206] width 56 height 8
